Goal: Information Seeking & Learning: Learn about a topic

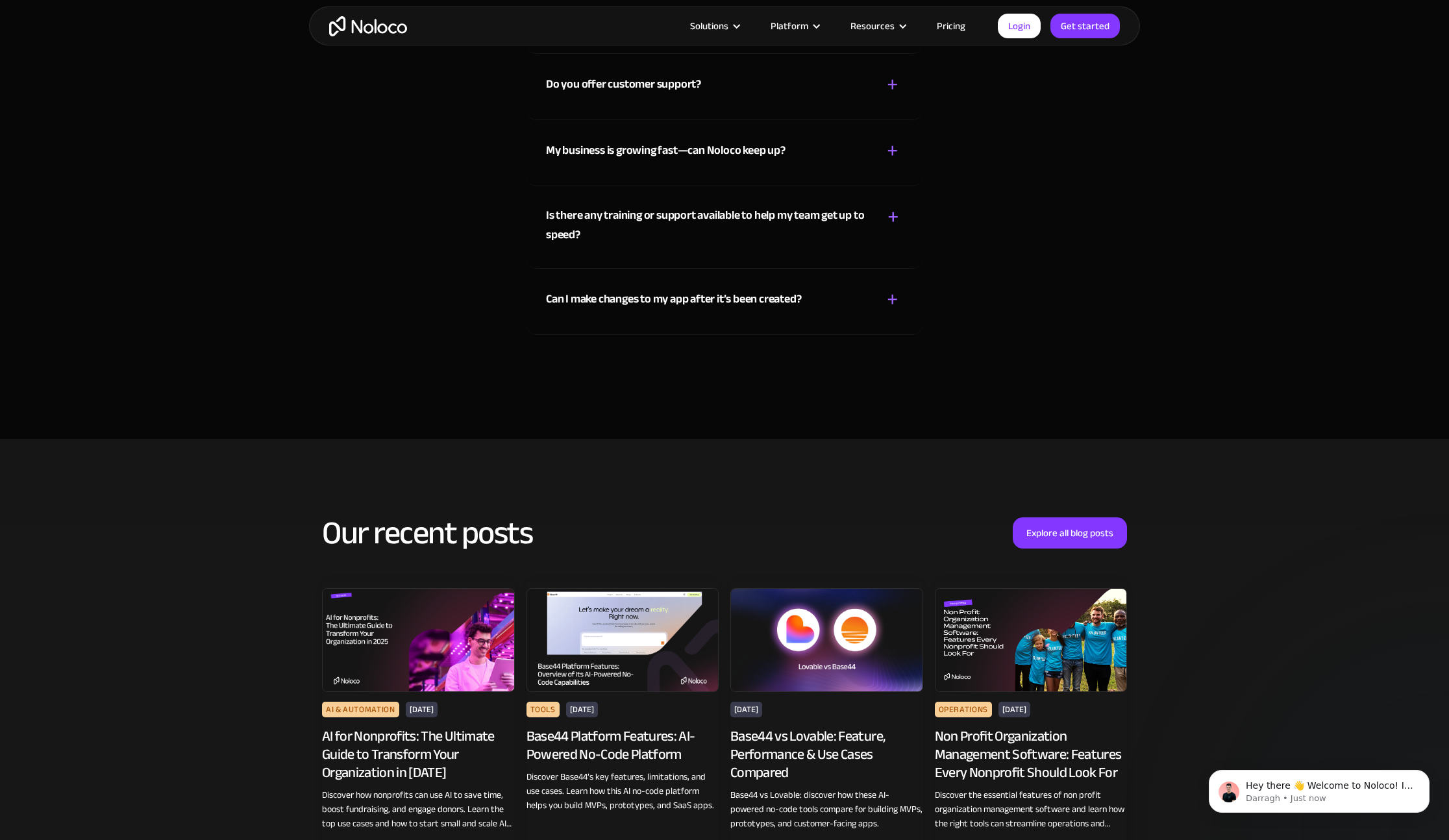
scroll to position [3405, 0]
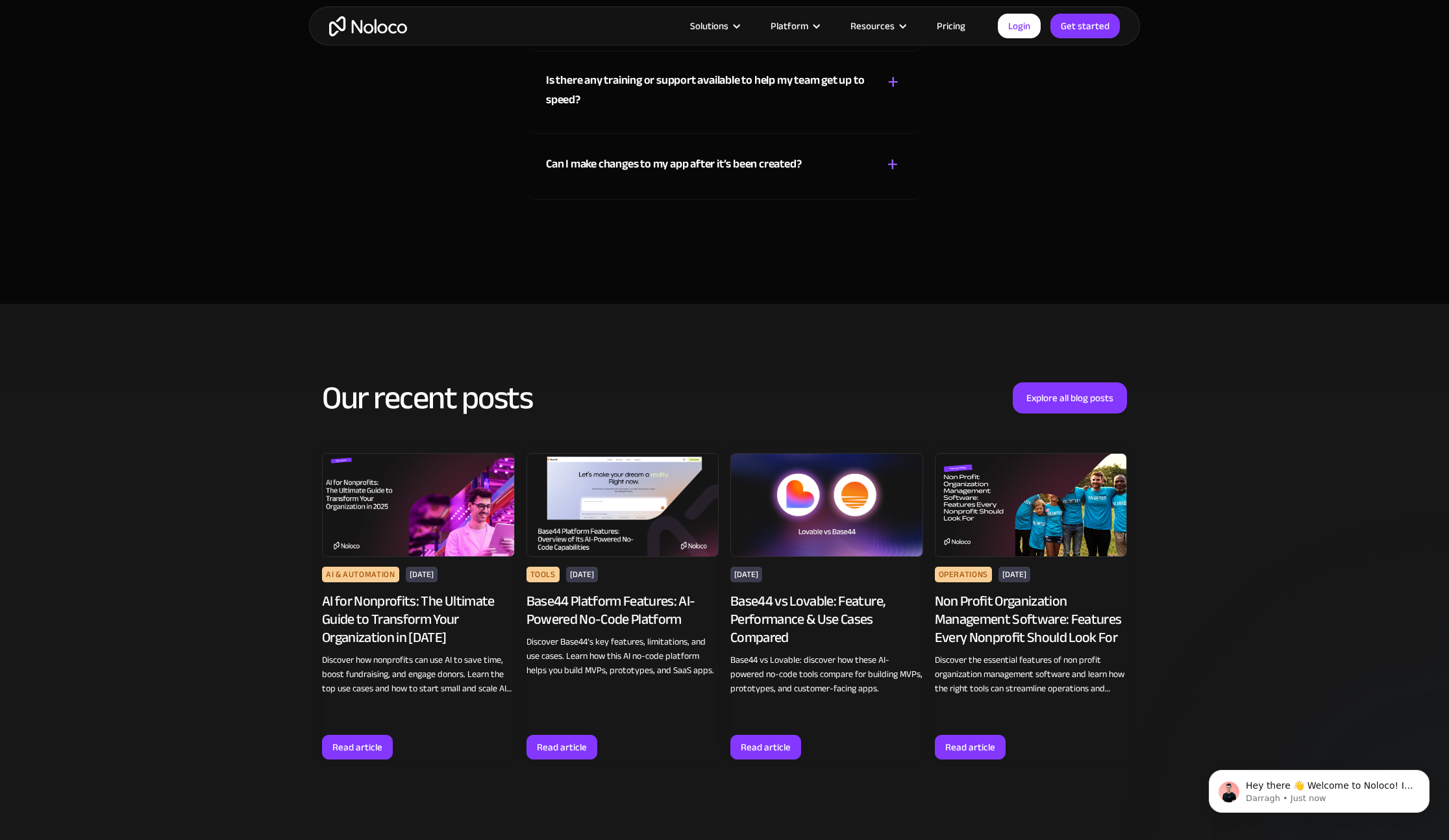
click at [664, 453] on img at bounding box center [623, 505] width 193 height 104
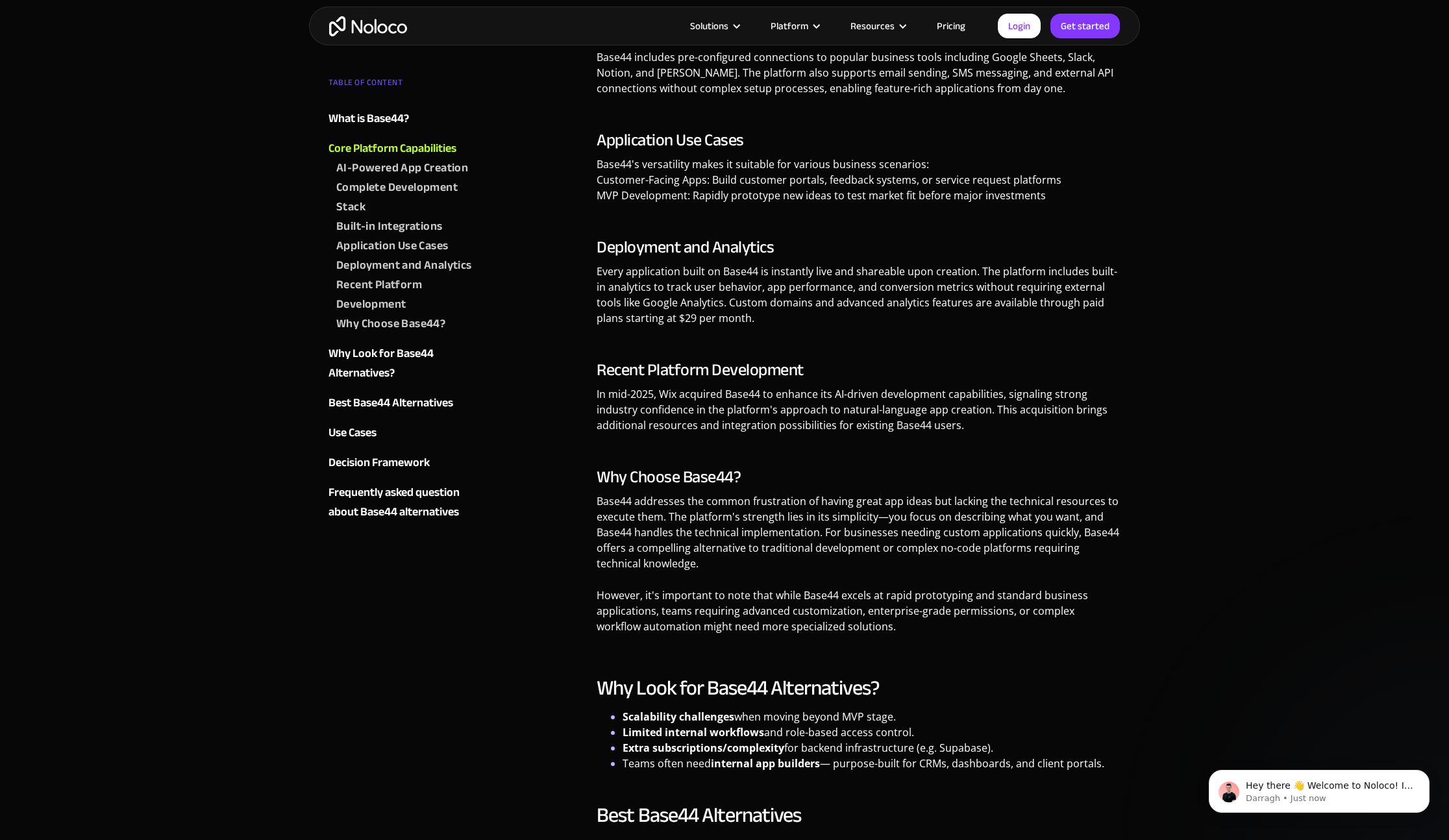
scroll to position [1322, 0]
